Goal: Task Accomplishment & Management: Manage account settings

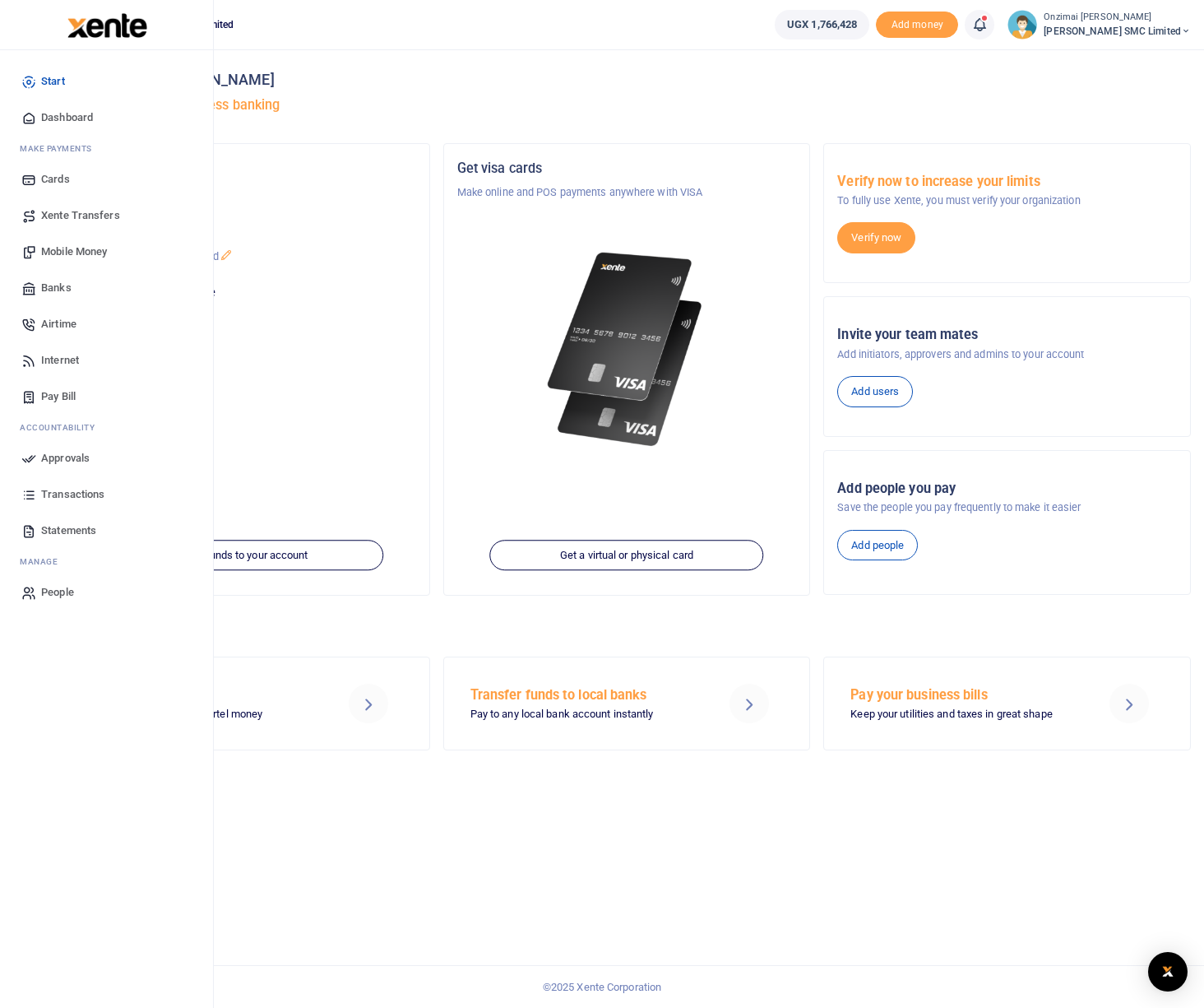
click at [75, 460] on span "Approvals" at bounding box center [64, 459] width 48 height 16
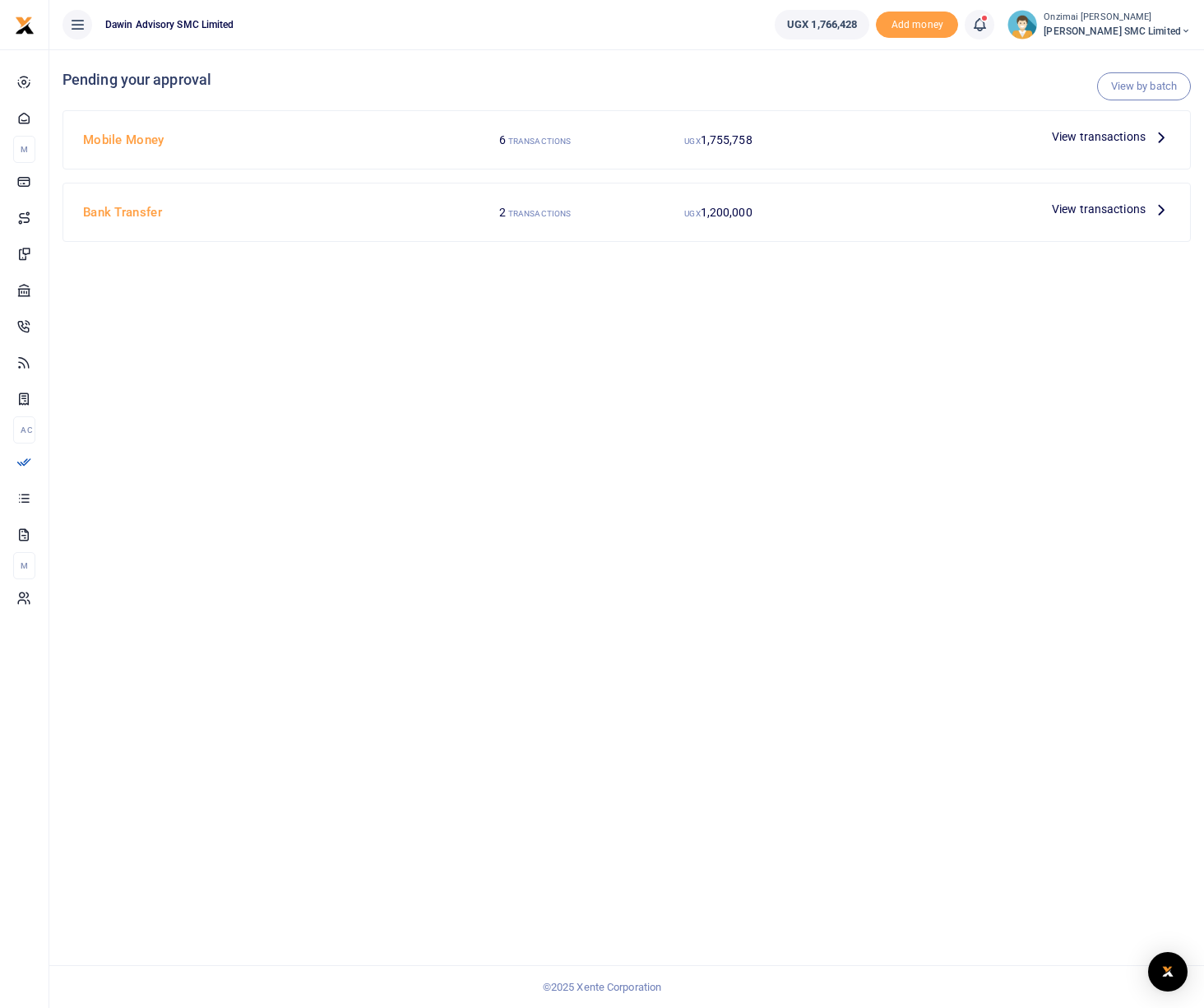
click at [1095, 131] on span "View transactions" at bounding box center [1099, 136] width 94 height 18
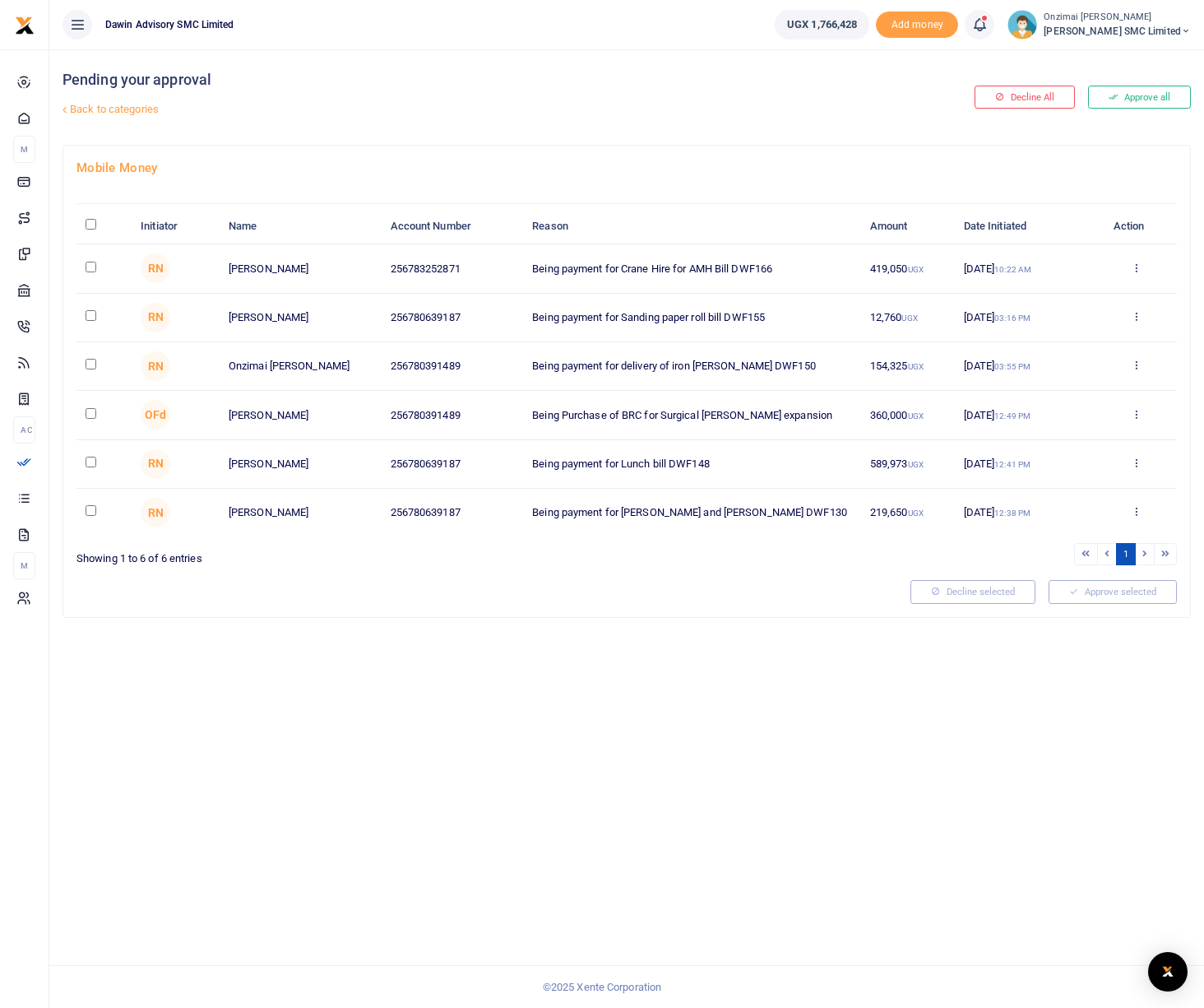
click at [88, 265] on input "checkbox" at bounding box center [91, 267] width 11 height 11
checkbox input "true"
click at [1071, 588] on button "Approve selected (1)" at bounding box center [1107, 591] width 140 height 23
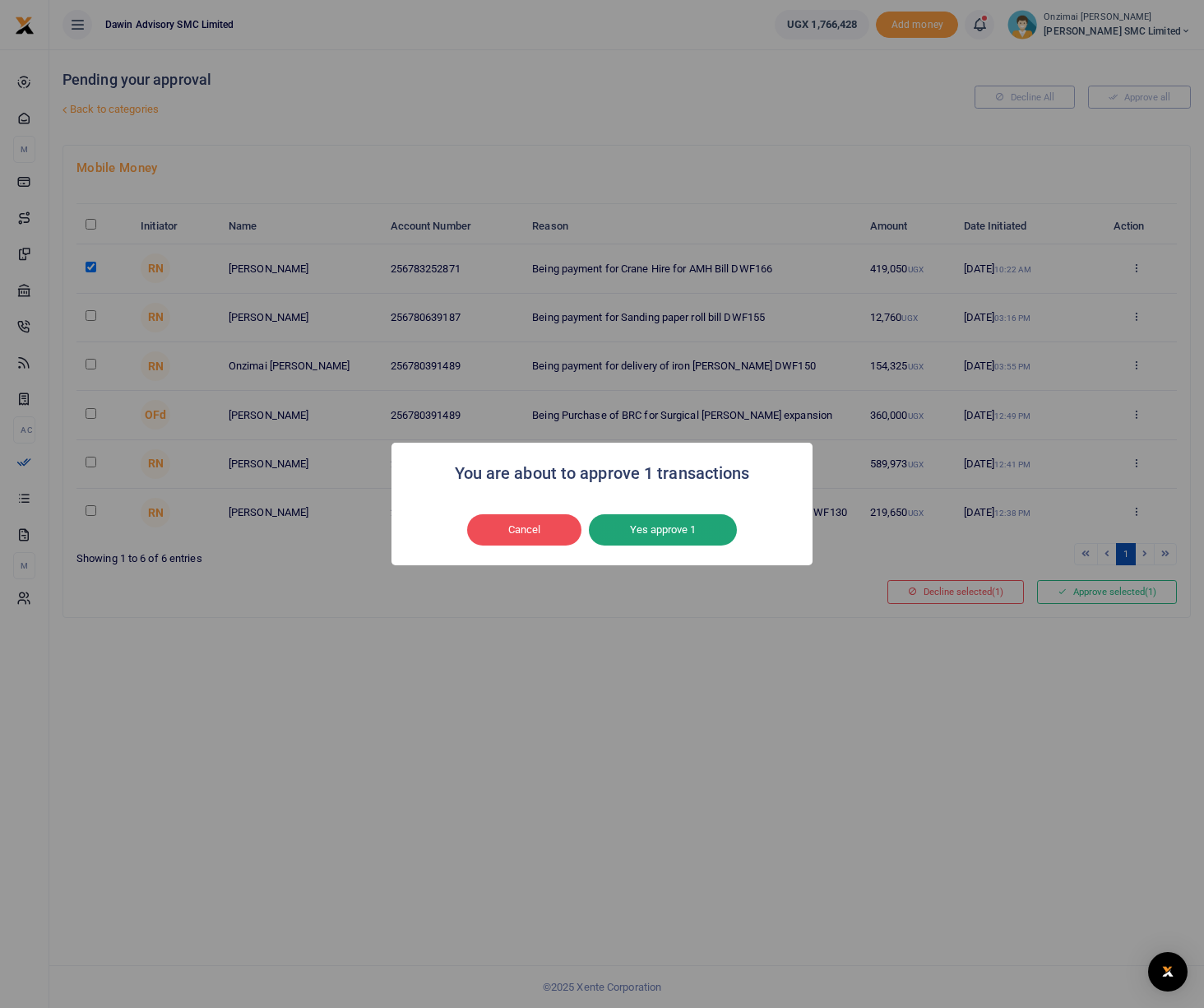
click at [694, 529] on button "Yes approve 1" at bounding box center [663, 529] width 148 height 31
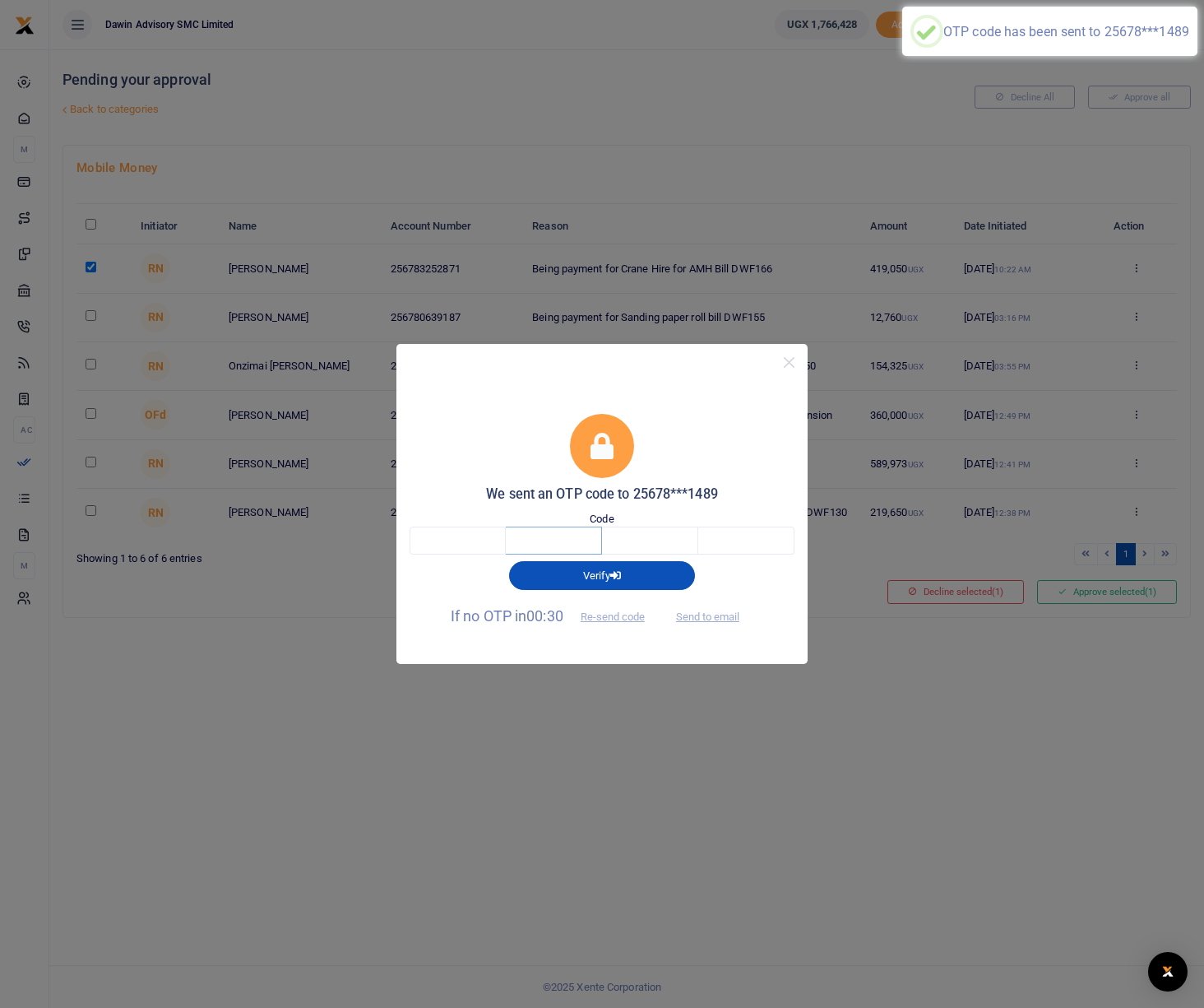
click at [523, 533] on input "text" at bounding box center [554, 540] width 96 height 28
click at [467, 535] on input "text" at bounding box center [458, 540] width 96 height 28
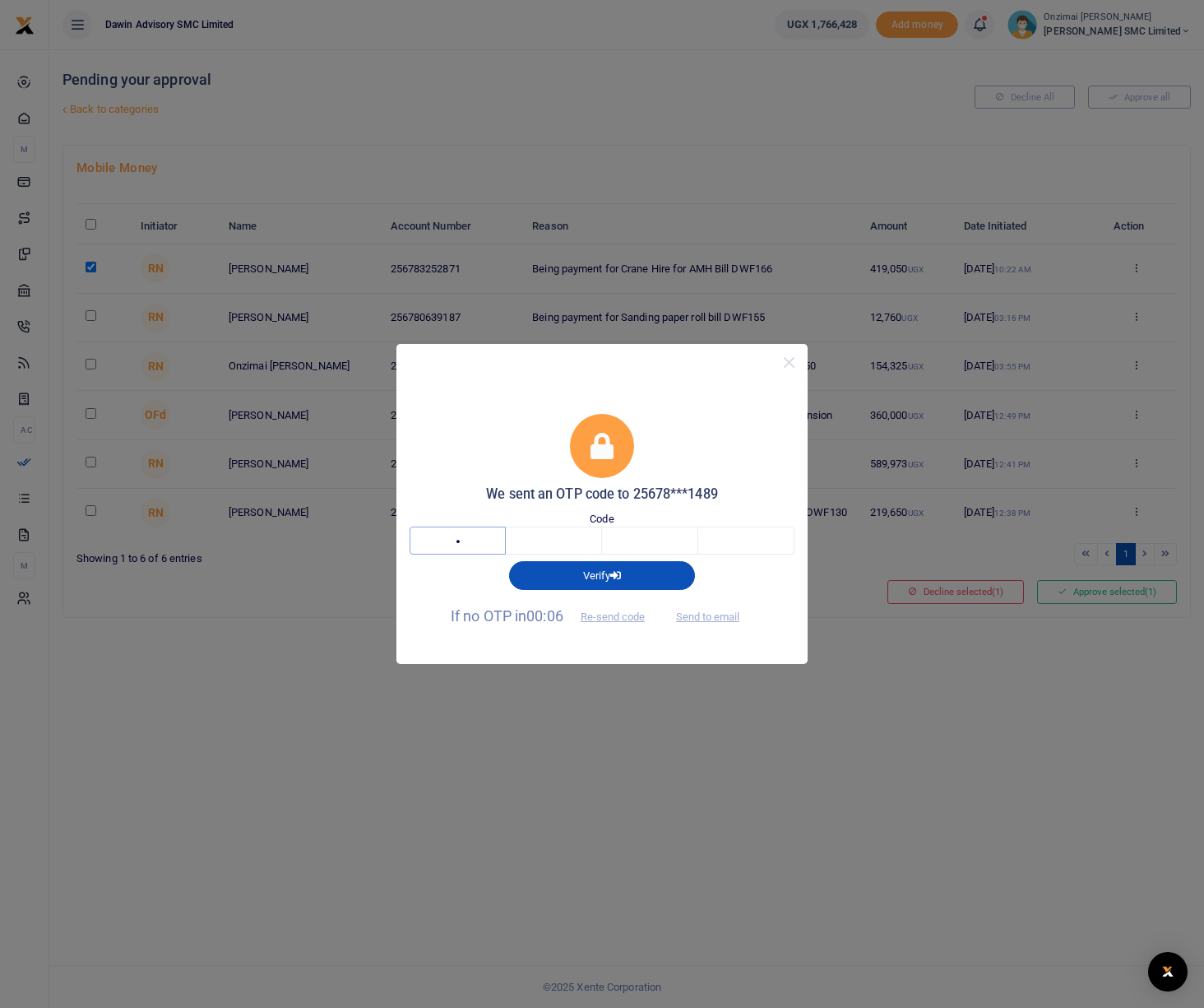
type input "7"
type input "9"
type input "0"
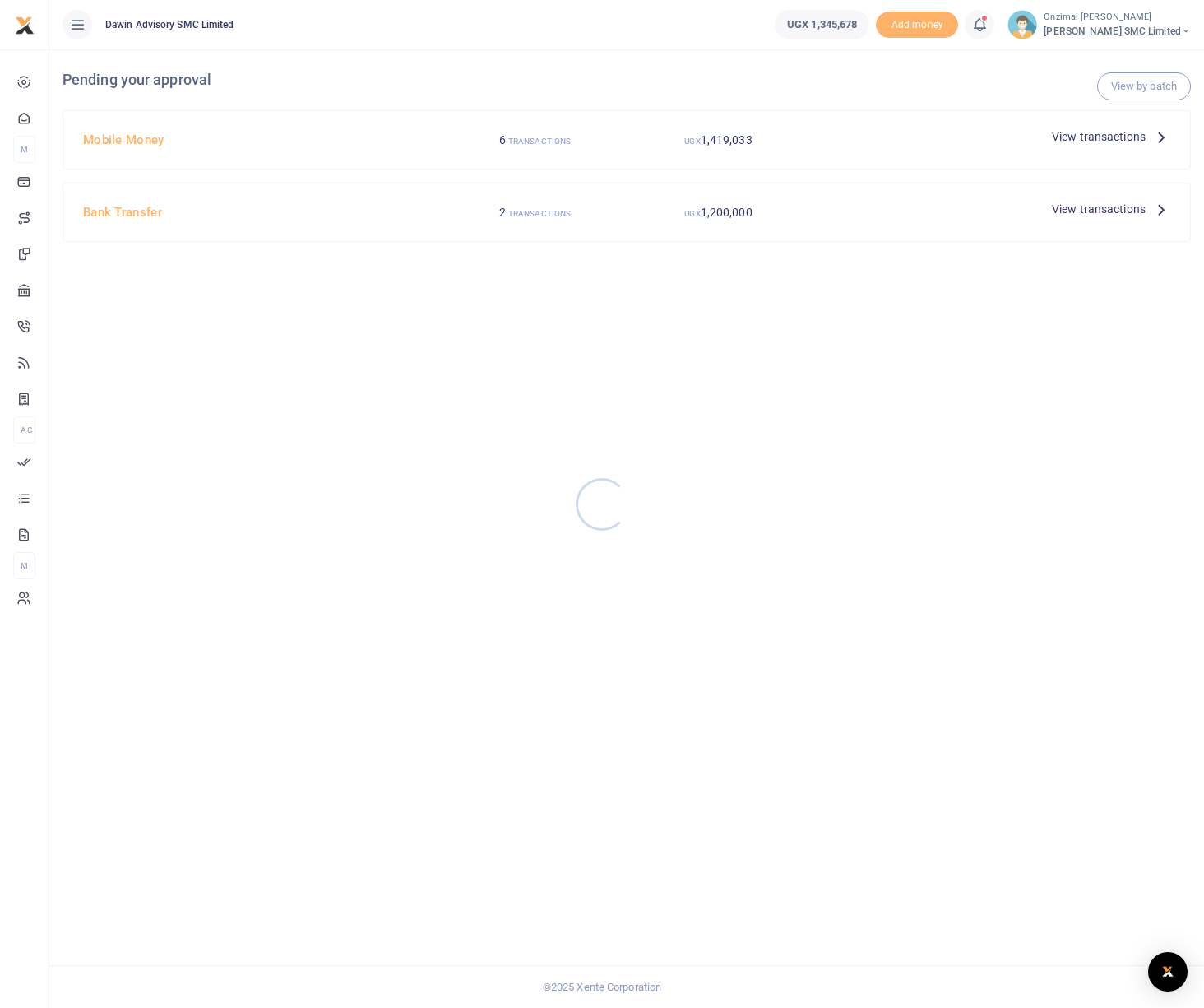
click at [1067, 136] on div at bounding box center [602, 504] width 1204 height 1008
click at [1071, 140] on span "View transactions" at bounding box center [1099, 136] width 94 height 18
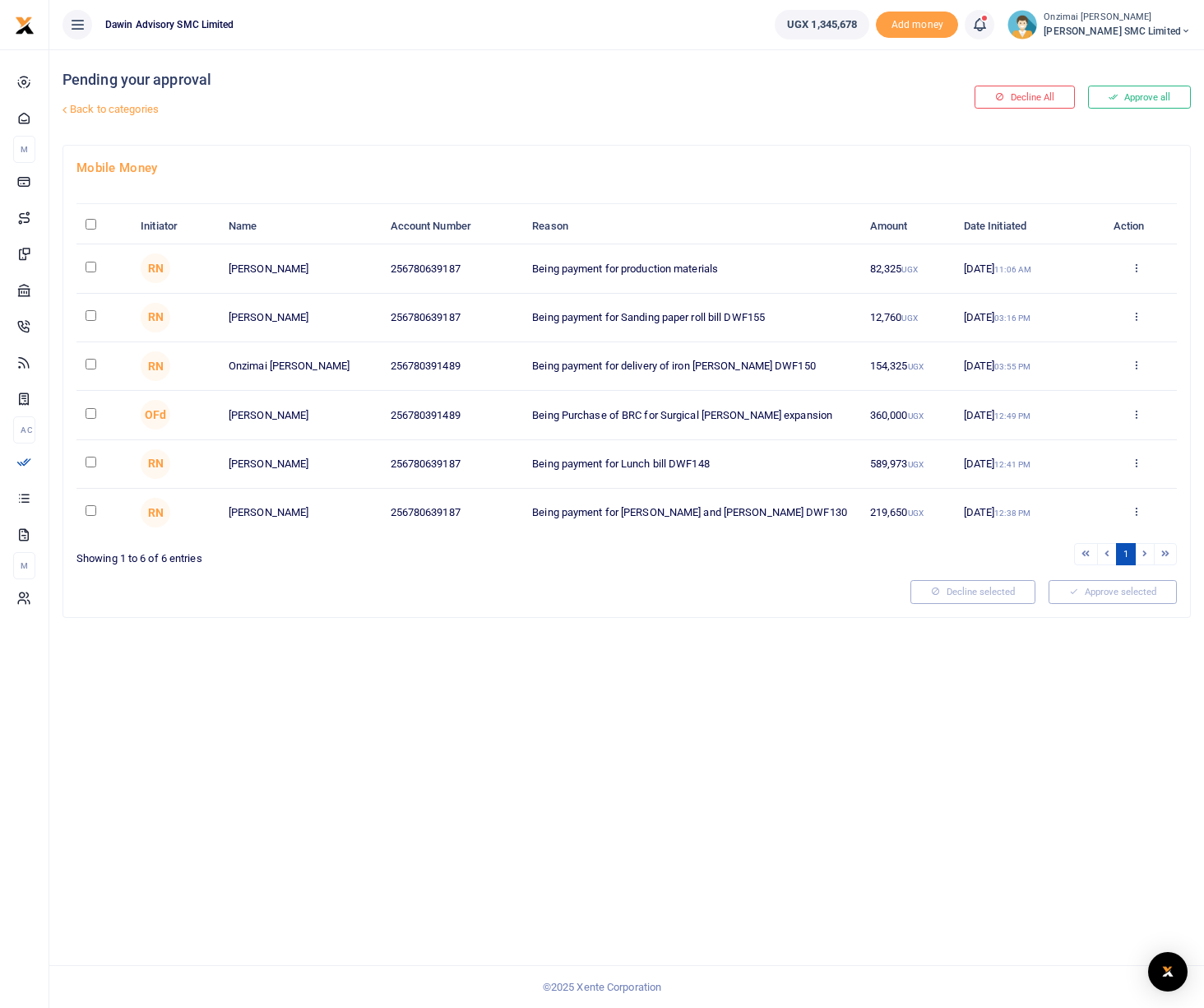
click at [92, 267] on input "checkbox" at bounding box center [91, 267] width 11 height 11
checkbox input "true"
click at [1088, 599] on button "Approve selected (1)" at bounding box center [1107, 591] width 140 height 23
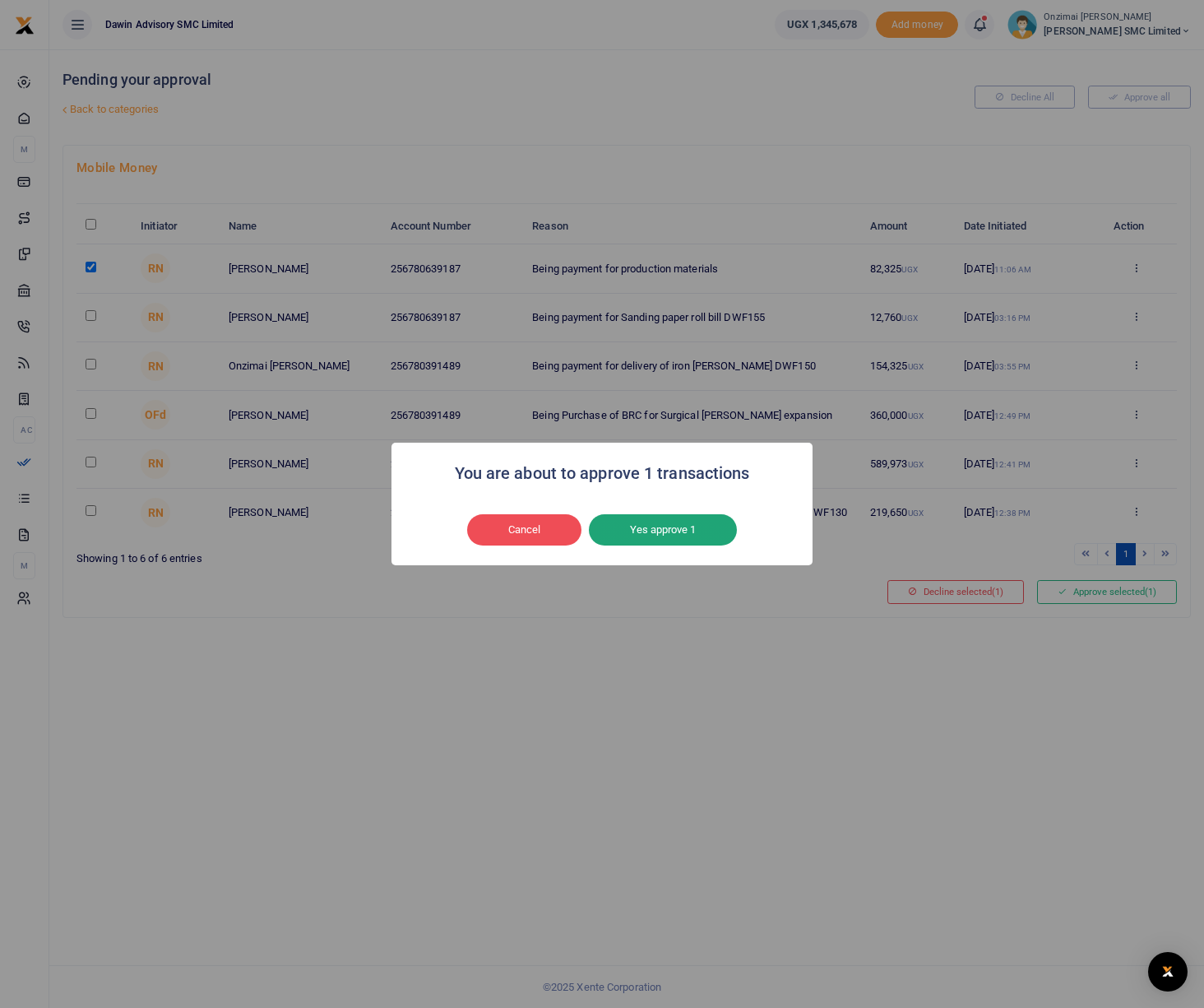
click at [677, 529] on button "Yes approve 1" at bounding box center [663, 529] width 148 height 31
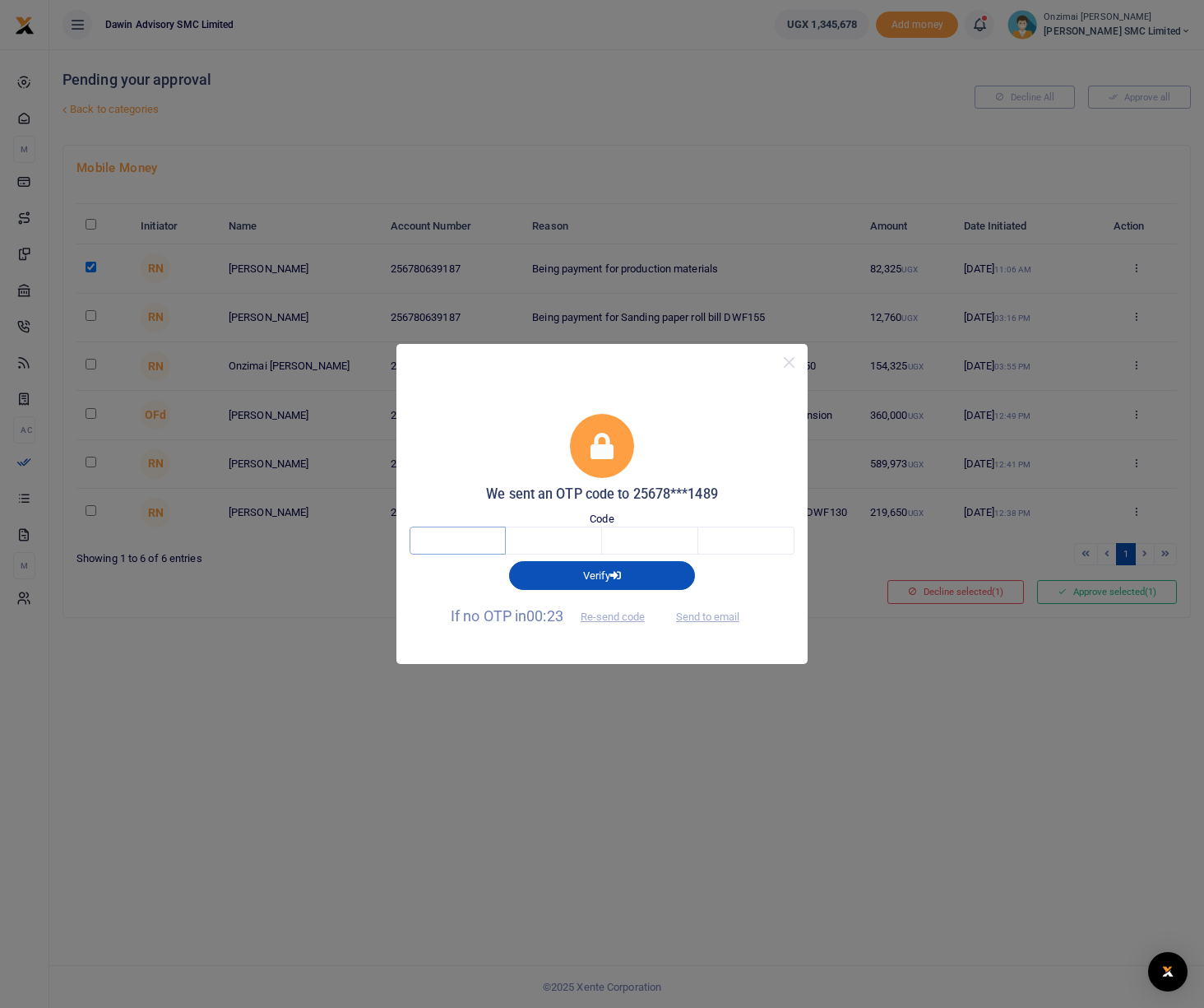
click at [468, 541] on input "text" at bounding box center [458, 540] width 96 height 28
click at [536, 539] on input "text" at bounding box center [554, 540] width 96 height 28
click at [460, 539] on input "text" at bounding box center [458, 540] width 96 height 28
type input "4"
type input "9"
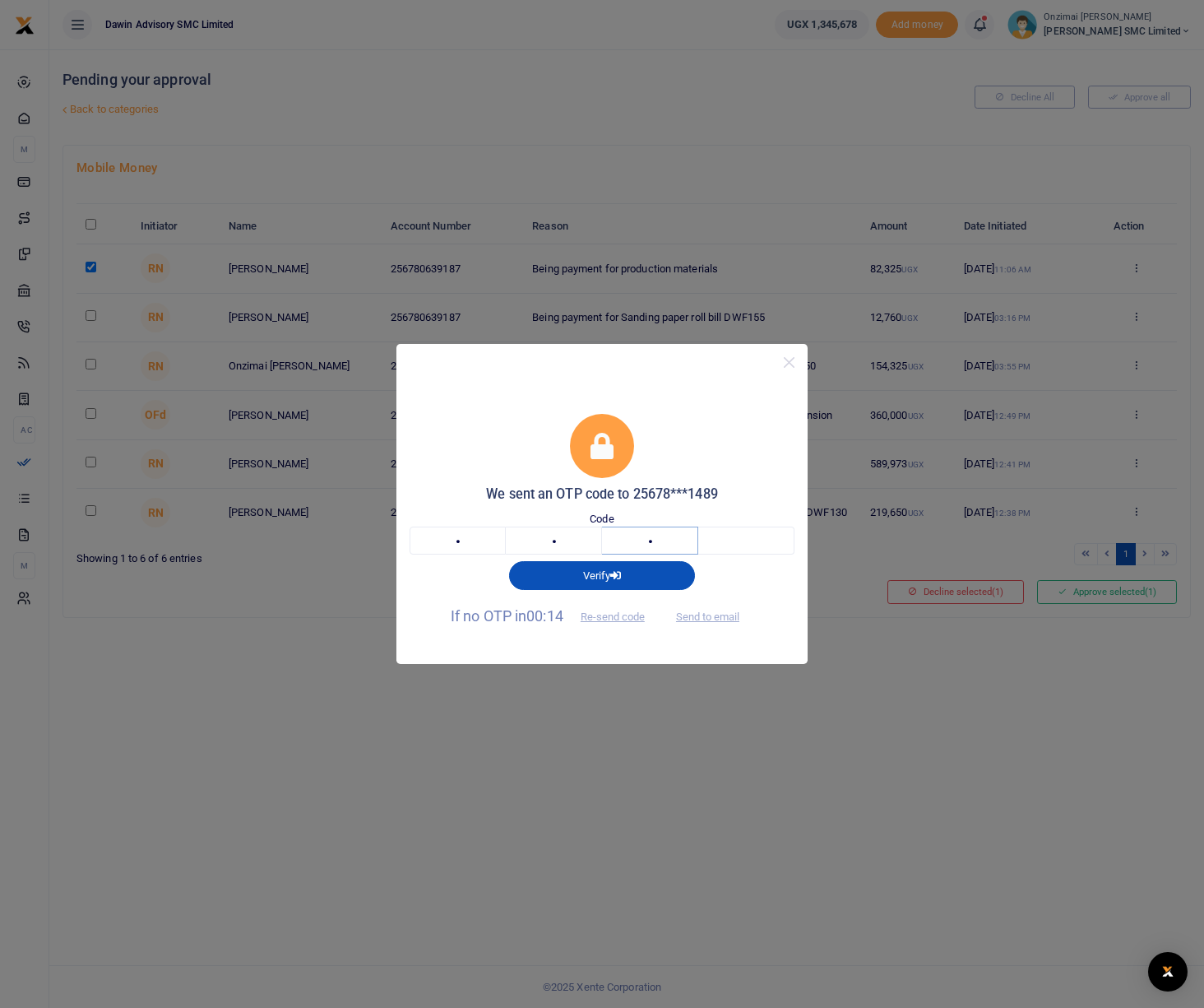
type input "4"
type input "9"
type input "4"
type input "5"
